Goal: Navigation & Orientation: Find specific page/section

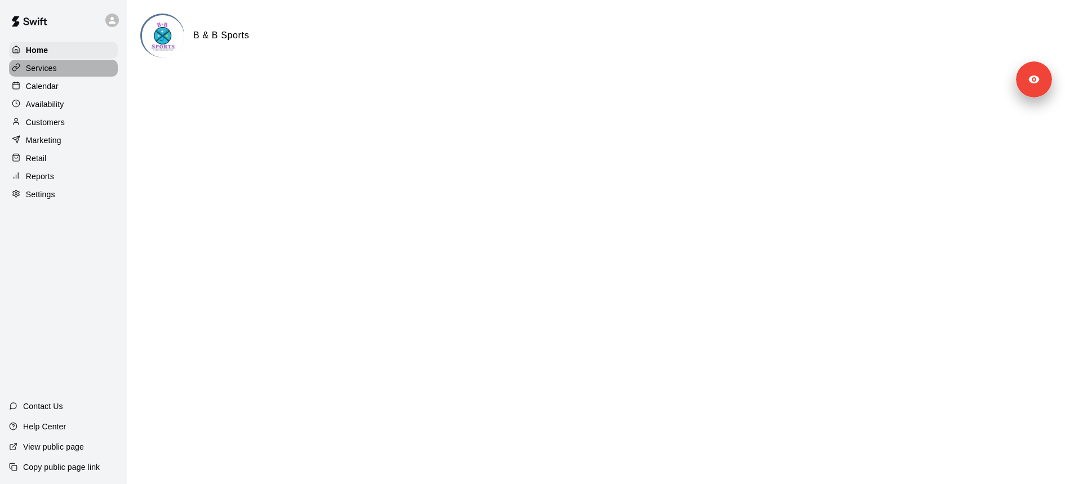
click at [57, 70] on div "Services" at bounding box center [63, 68] width 109 height 17
click at [54, 119] on p "Customers" at bounding box center [45, 122] width 39 height 11
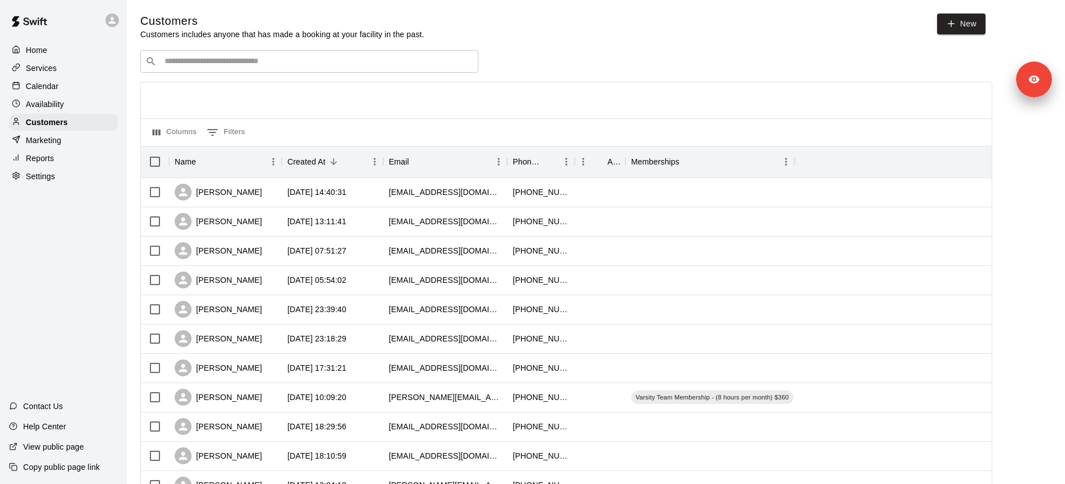
click at [257, 50] on div "Customers Customers includes anyone that has made a booking at your facility in…" at bounding box center [595, 477] width 911 height 927
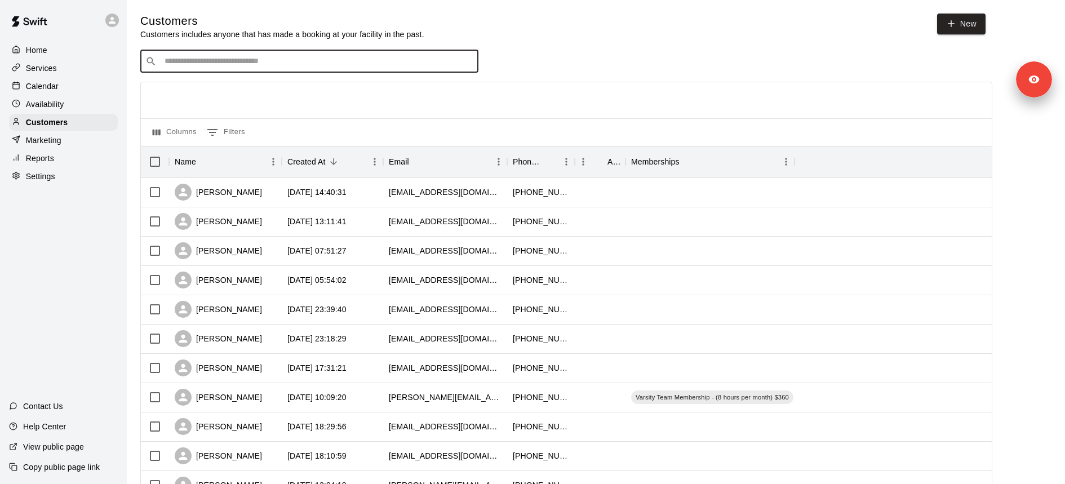
click at [256, 60] on input "Search customers by name or email" at bounding box center [317, 61] width 312 height 11
type input "****"
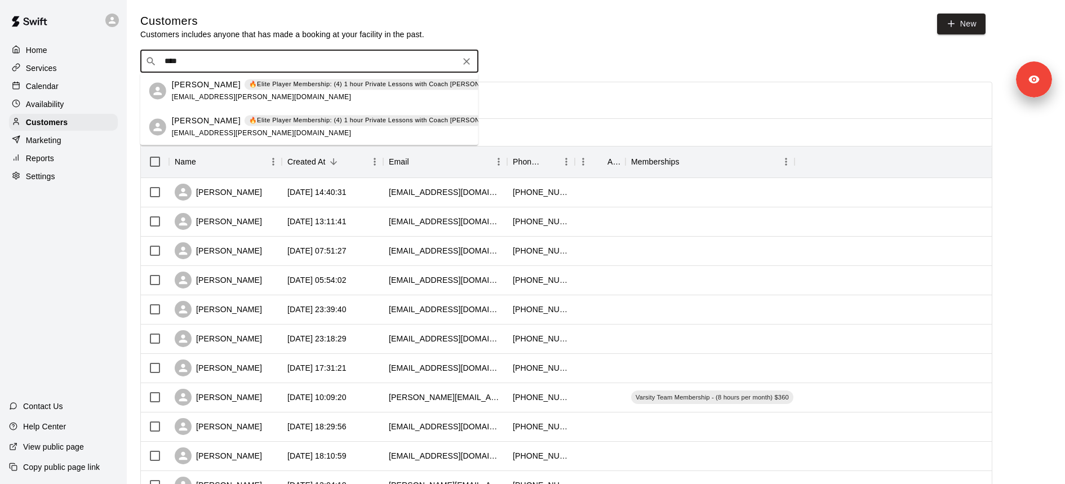
click at [257, 87] on p "🔥Elite Player Membership: (4) 1 hour Private Lessons with Coach David – $200/mo…" at bounding box center [398, 84] width 298 height 10
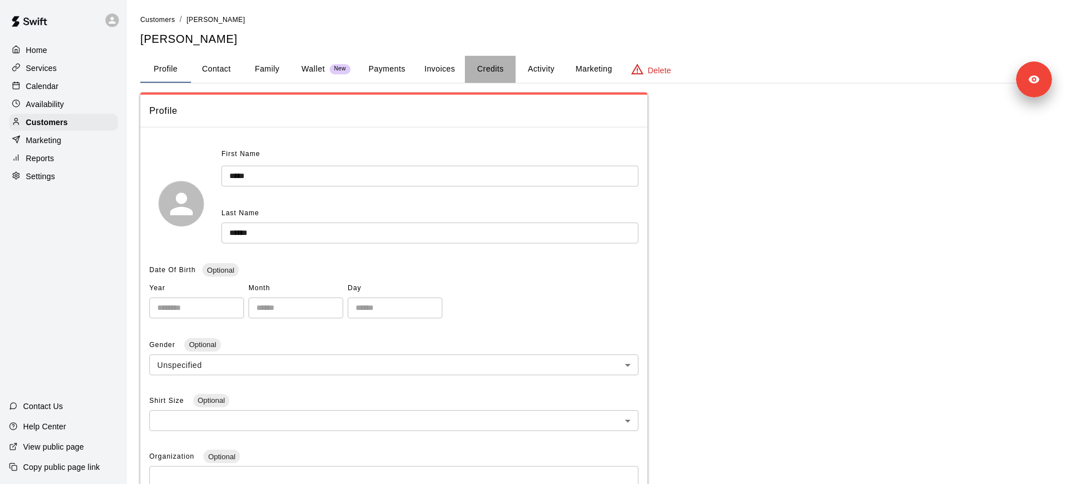
click at [494, 63] on button "Credits" at bounding box center [490, 69] width 51 height 27
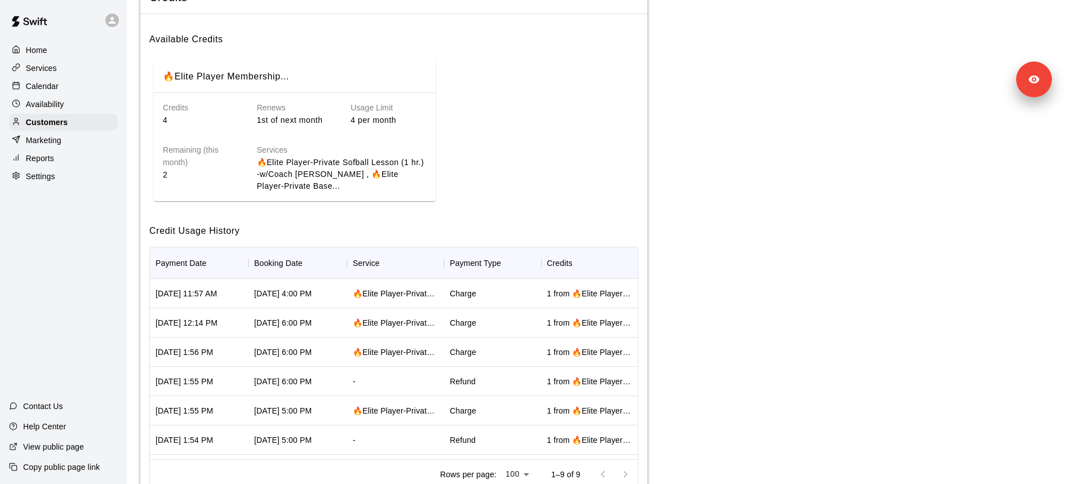
scroll to position [154, 0]
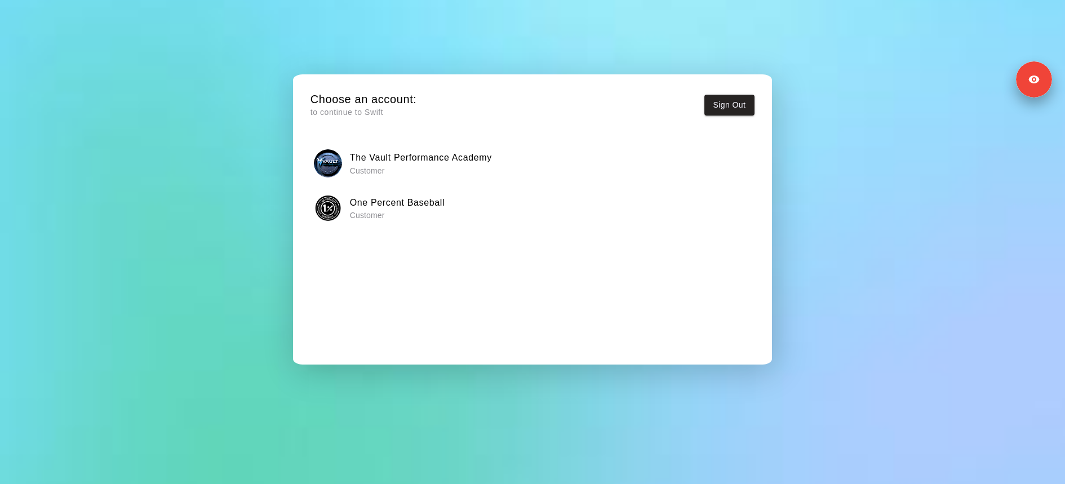
click at [420, 166] on p "Customer" at bounding box center [421, 170] width 142 height 11
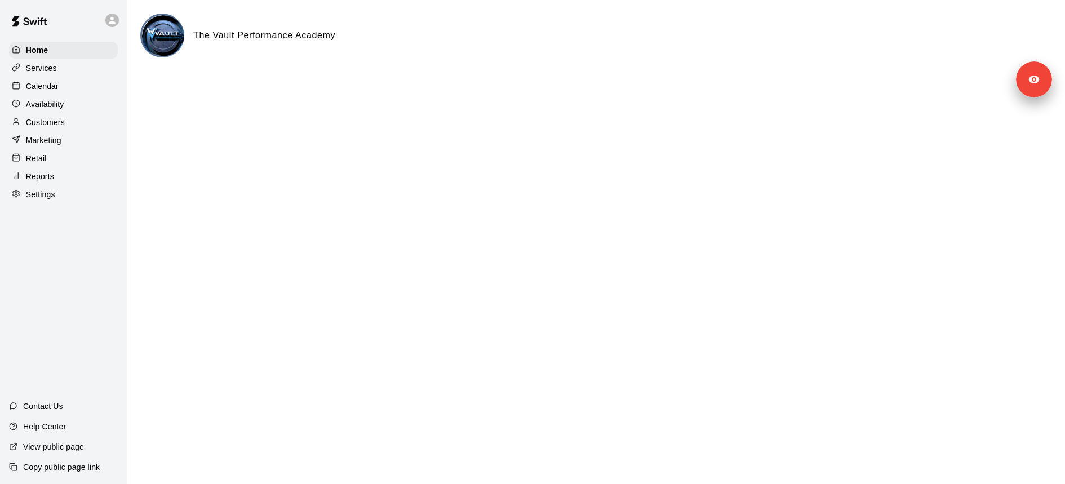
click at [59, 175] on div "Reports" at bounding box center [63, 176] width 109 height 17
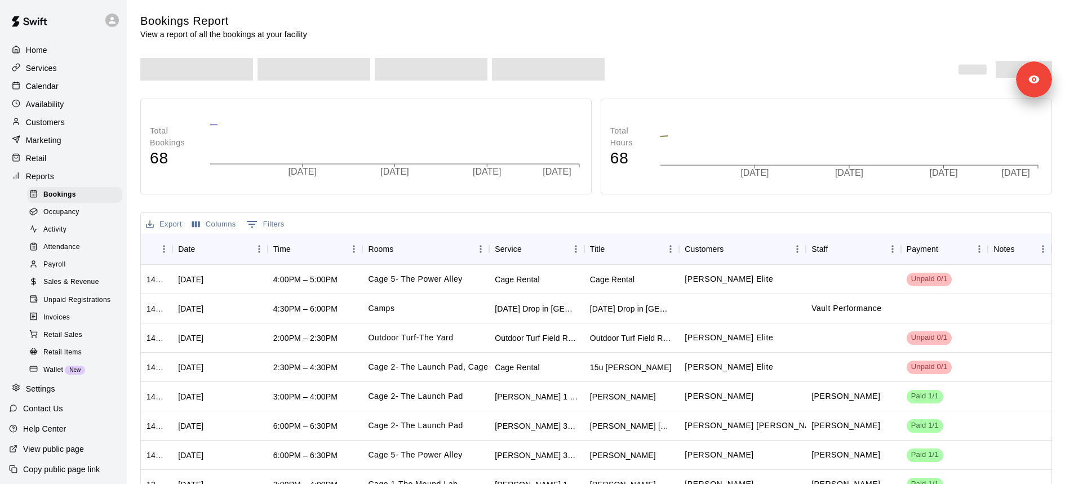
click at [58, 270] on div "Payroll" at bounding box center [74, 265] width 95 height 16
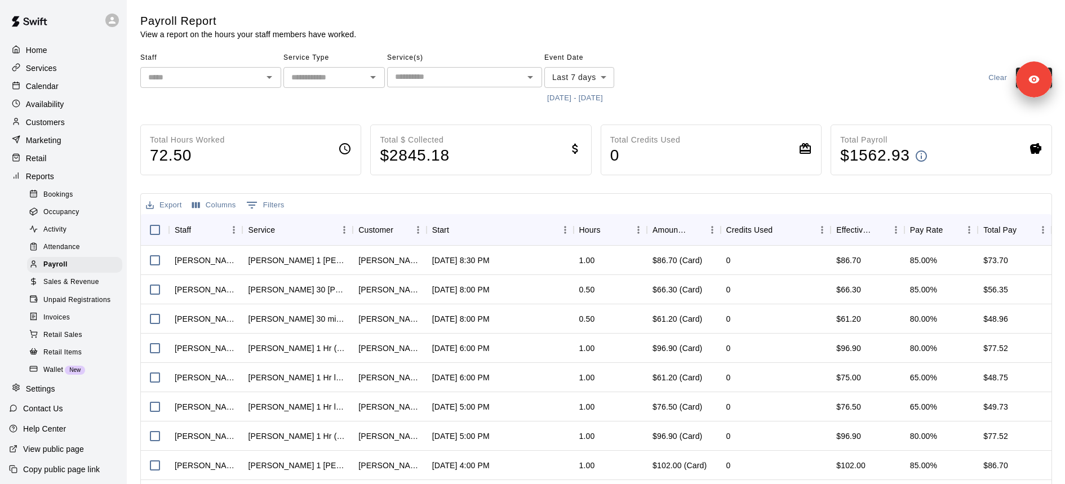
scroll to position [31, 0]
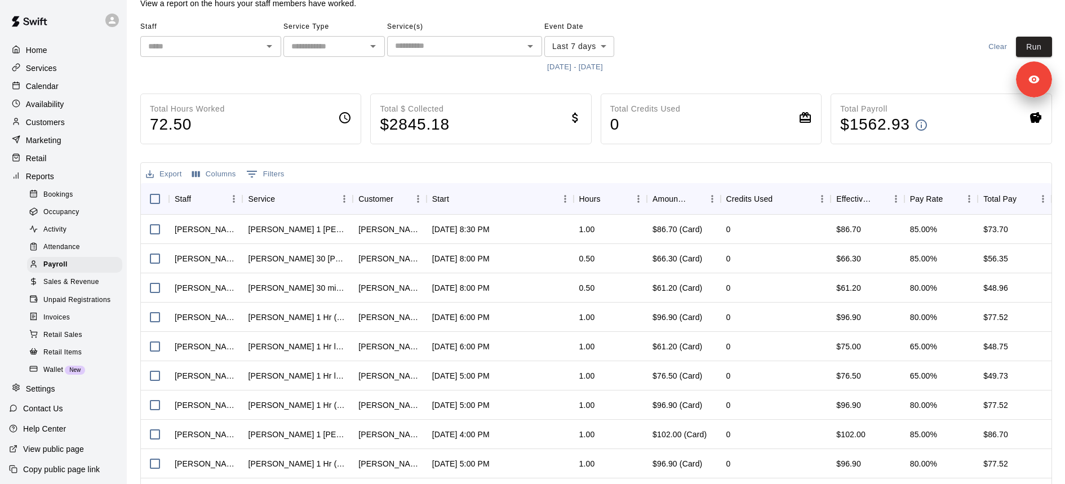
click at [274, 168] on button "0 Filters" at bounding box center [265, 174] width 44 height 18
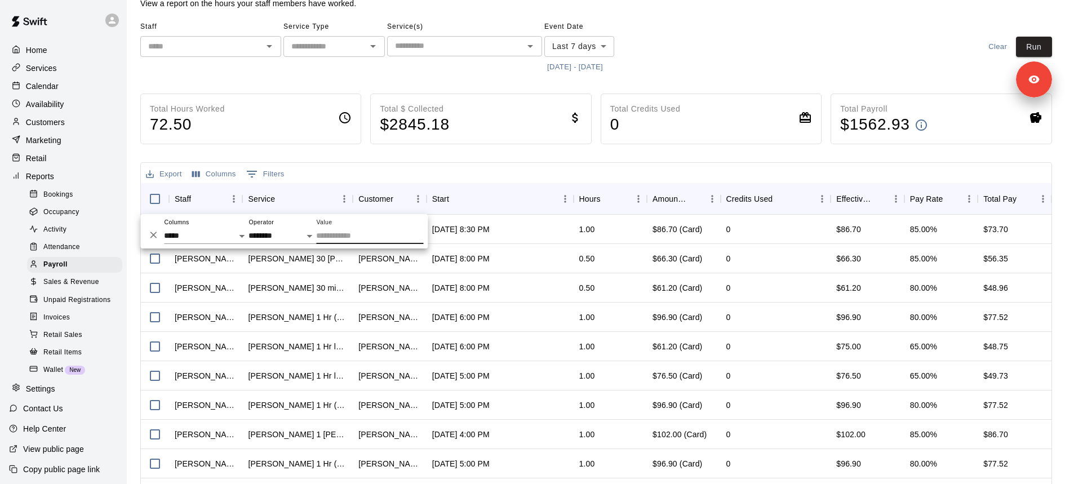
click at [223, 175] on button "Columns" at bounding box center [214, 174] width 50 height 17
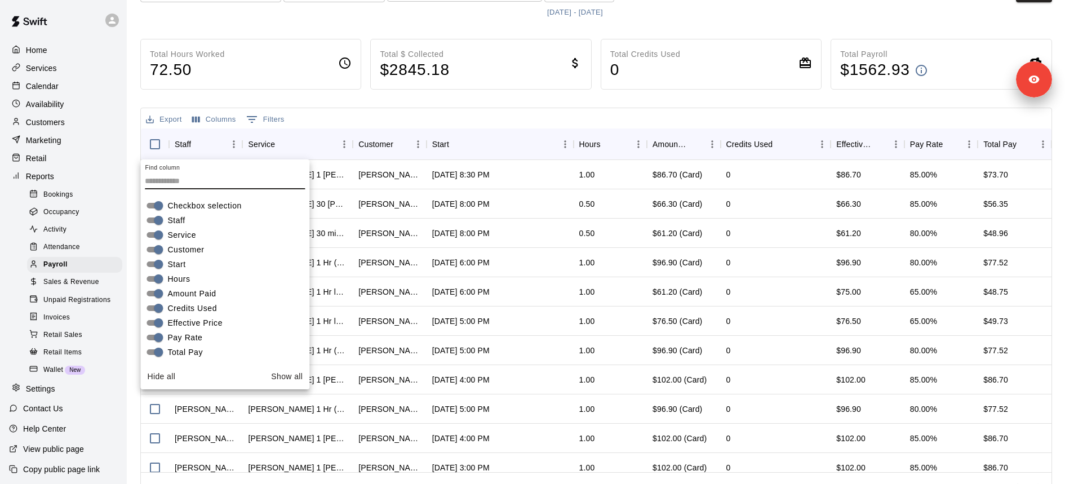
scroll to position [108, 0]
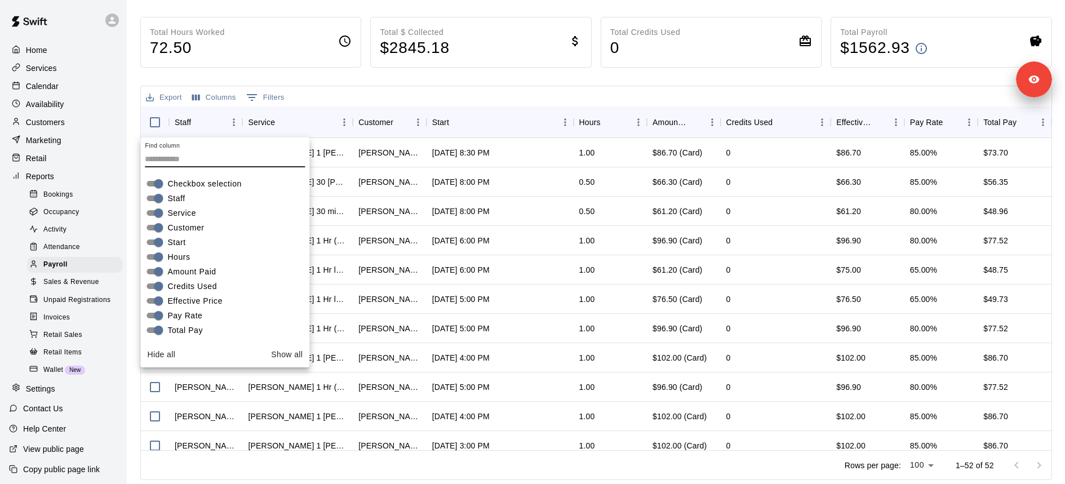
click at [686, 86] on div "Export Columns 0 Filters" at bounding box center [596, 96] width 910 height 20
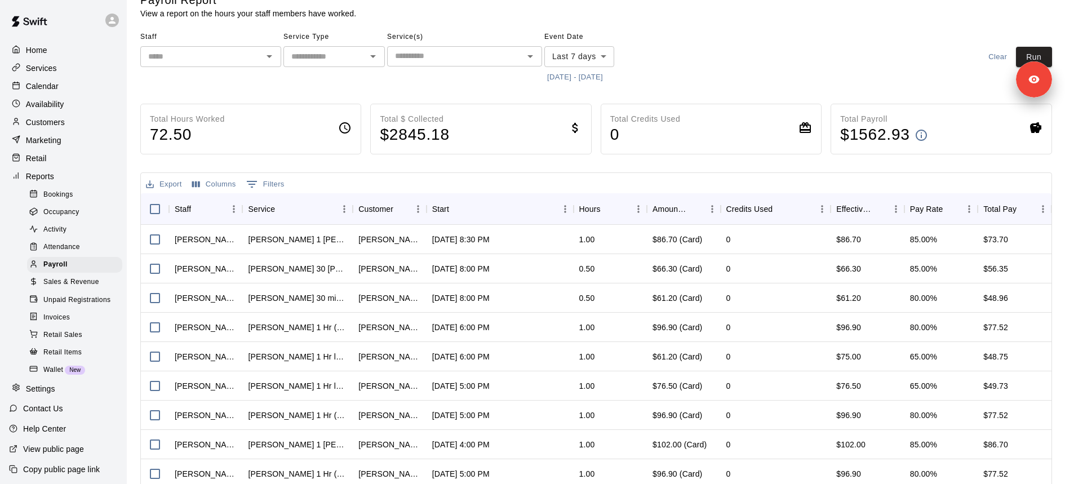
scroll to position [0, 0]
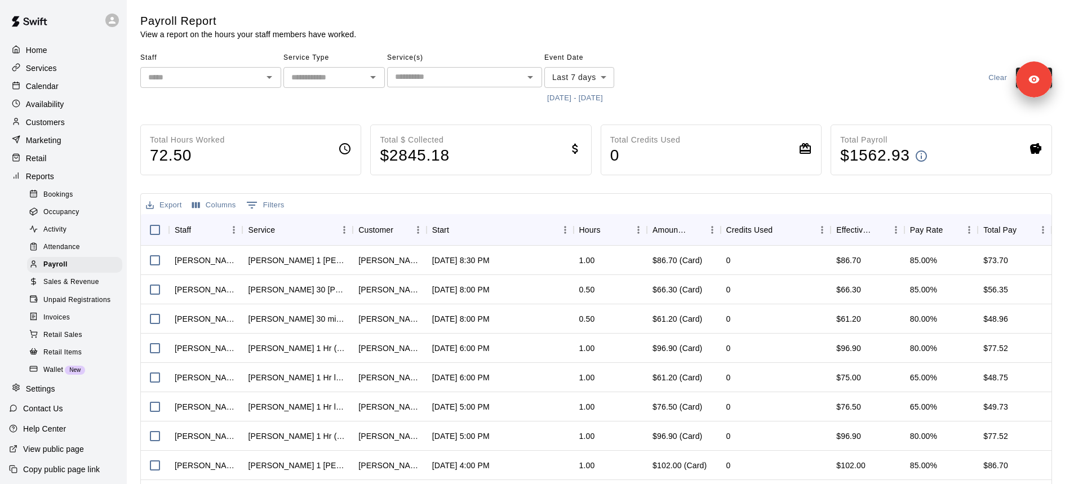
click at [79, 283] on span "Sales & Revenue" at bounding box center [71, 282] width 56 height 11
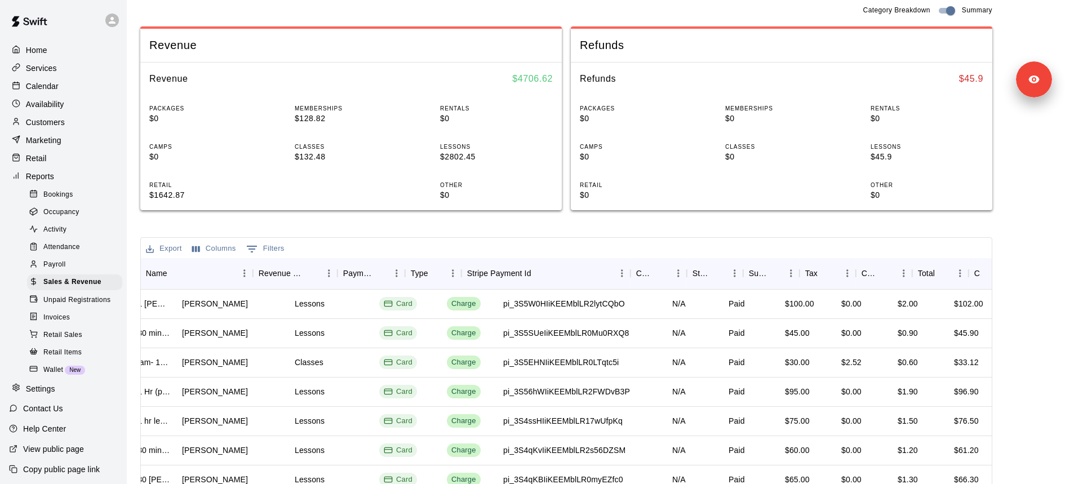
scroll to position [0, 303]
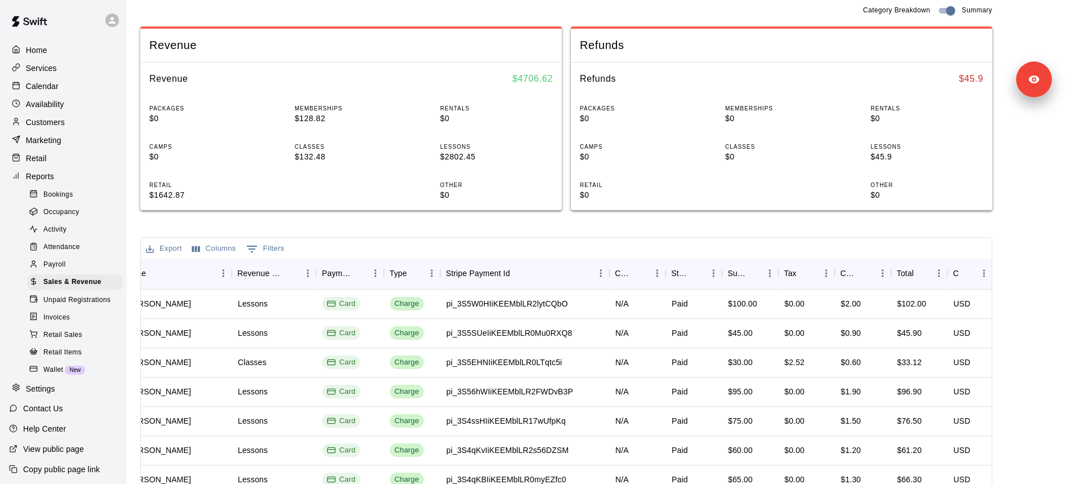
click at [89, 263] on div "Payroll" at bounding box center [74, 265] width 95 height 16
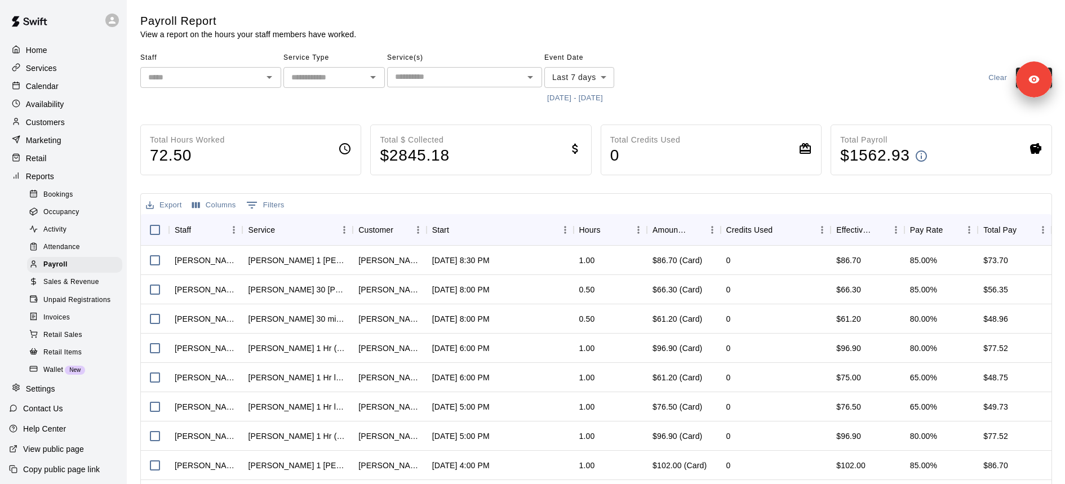
click at [74, 245] on span "Attendance" at bounding box center [61, 247] width 37 height 11
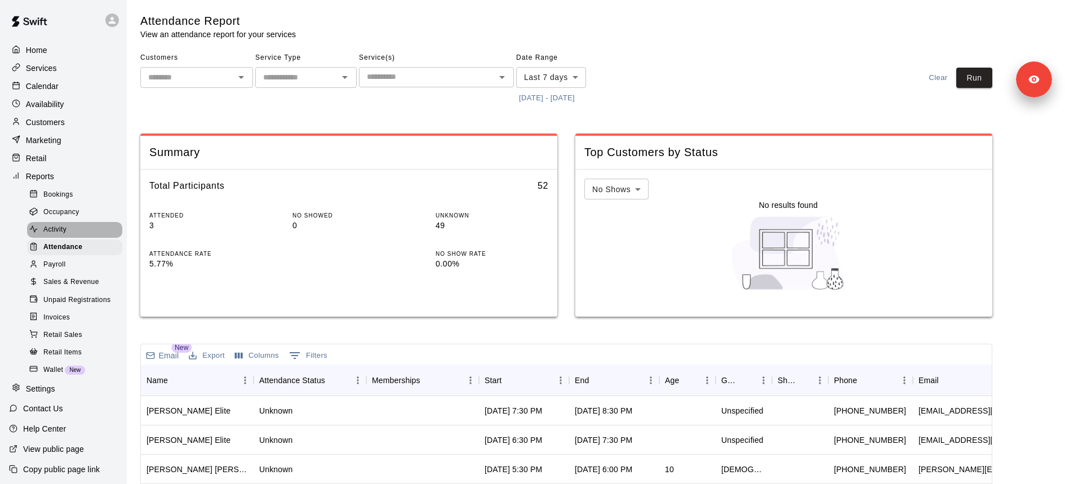
click at [71, 229] on div "Activity" at bounding box center [74, 230] width 95 height 16
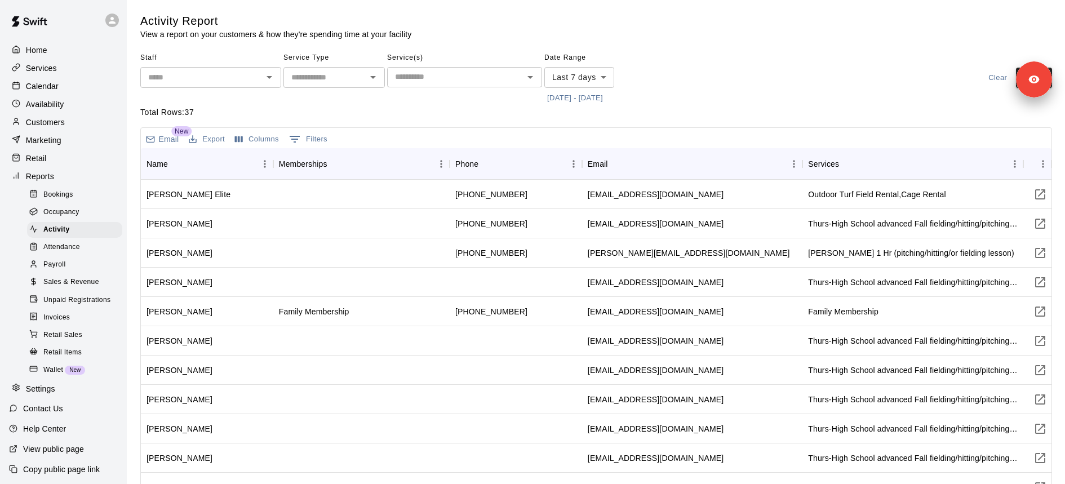
click at [89, 207] on div "Occupancy" at bounding box center [74, 213] width 95 height 16
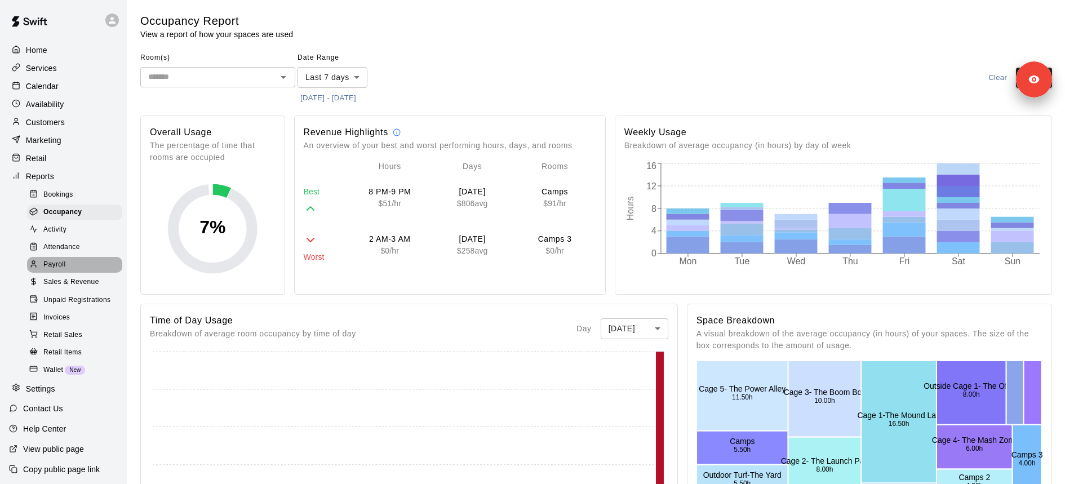
click at [63, 265] on span "Payroll" at bounding box center [54, 264] width 22 height 11
